Goal: Task Accomplishment & Management: Manage account settings

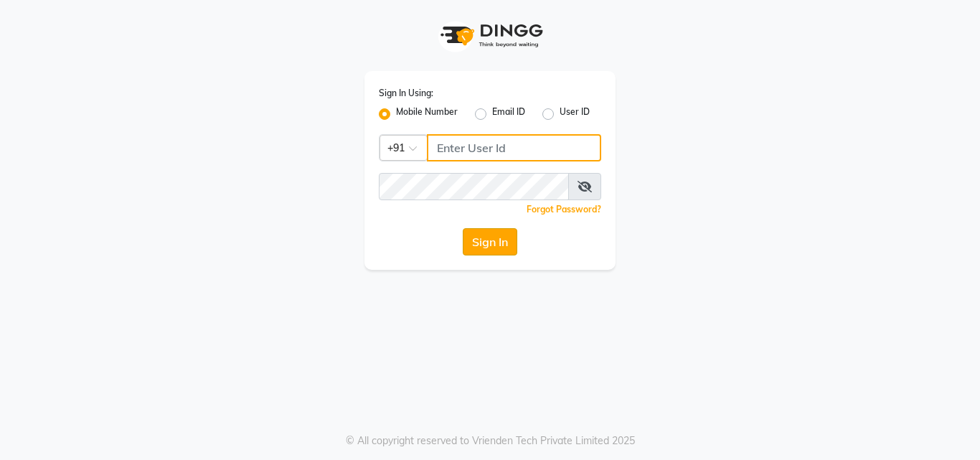
type input "9690906050"
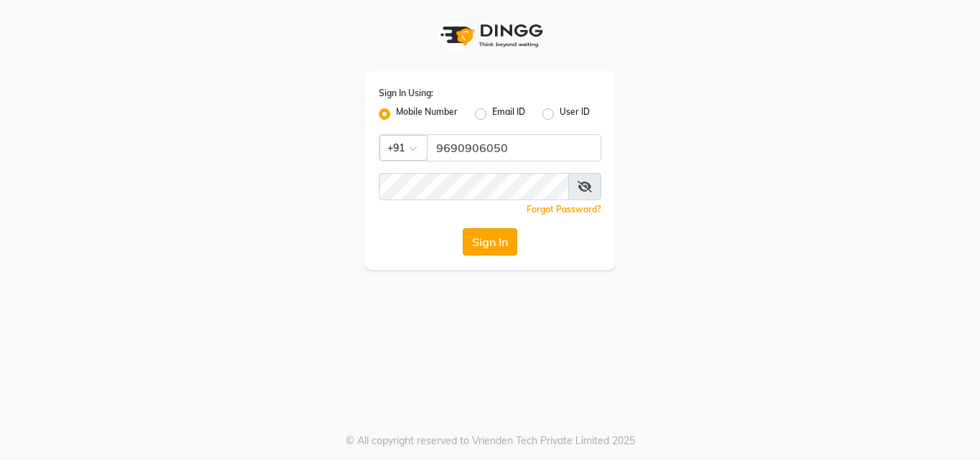
click at [485, 236] on button "Sign In" at bounding box center [490, 241] width 54 height 27
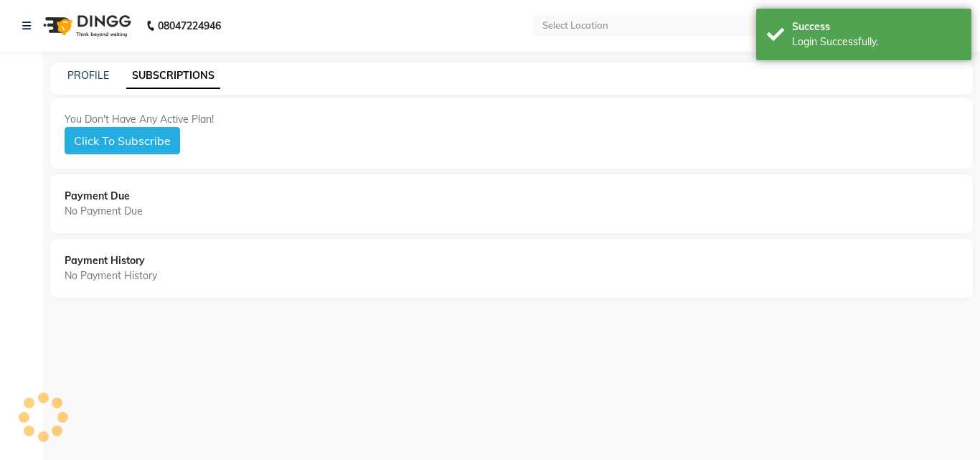
select select "en"
